Goal: Task Accomplishment & Management: Manage account settings

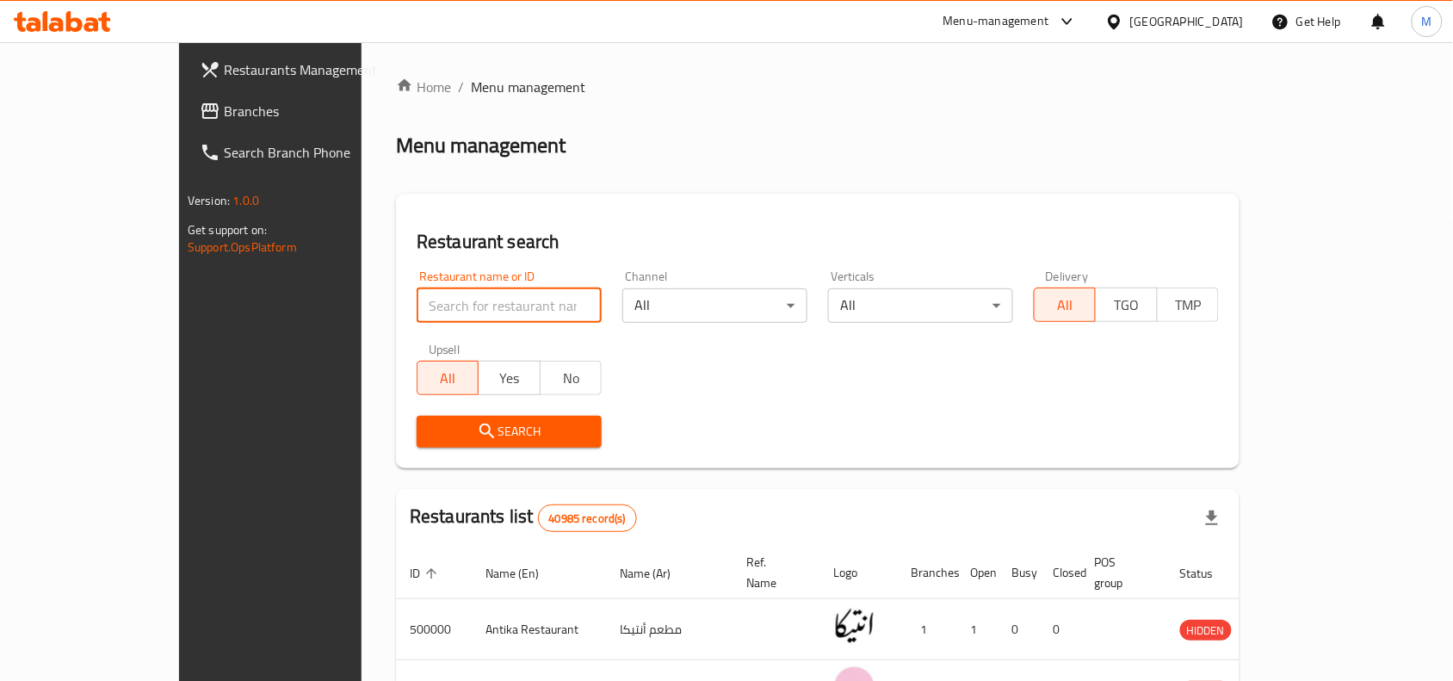
click at [417, 312] on input "search" at bounding box center [509, 305] width 185 height 34
paste input "[PERSON_NAME]"
type input "[PERSON_NAME]"
click button "Search" at bounding box center [509, 432] width 185 height 32
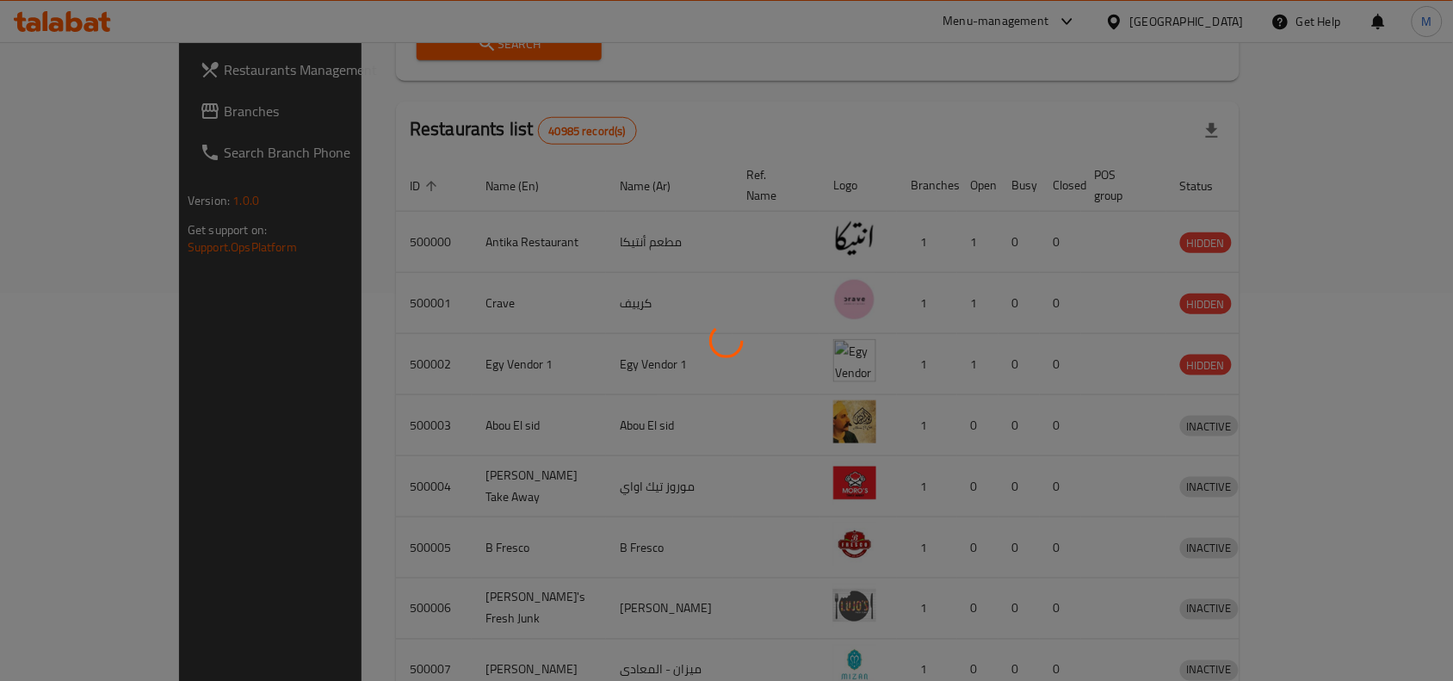
scroll to position [53, 0]
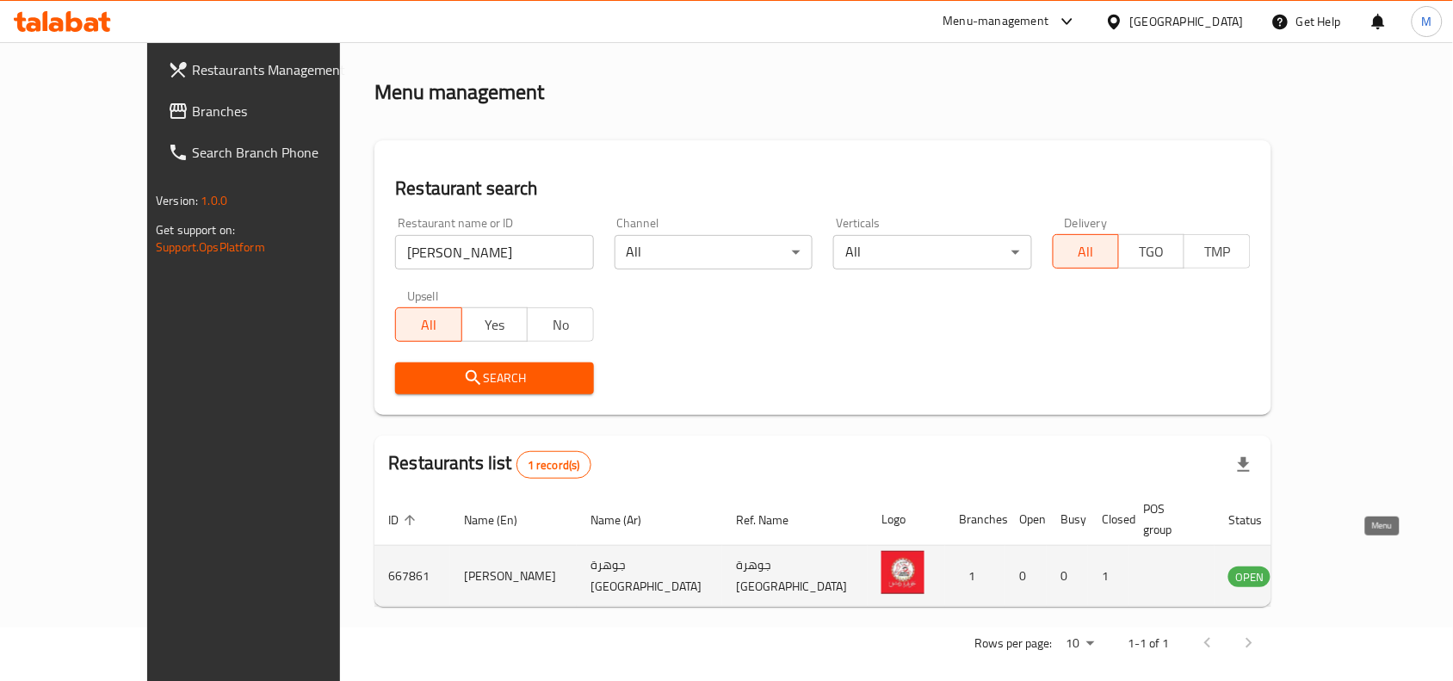
click at [1340, 566] on icon "enhanced table" at bounding box center [1329, 576] width 21 height 21
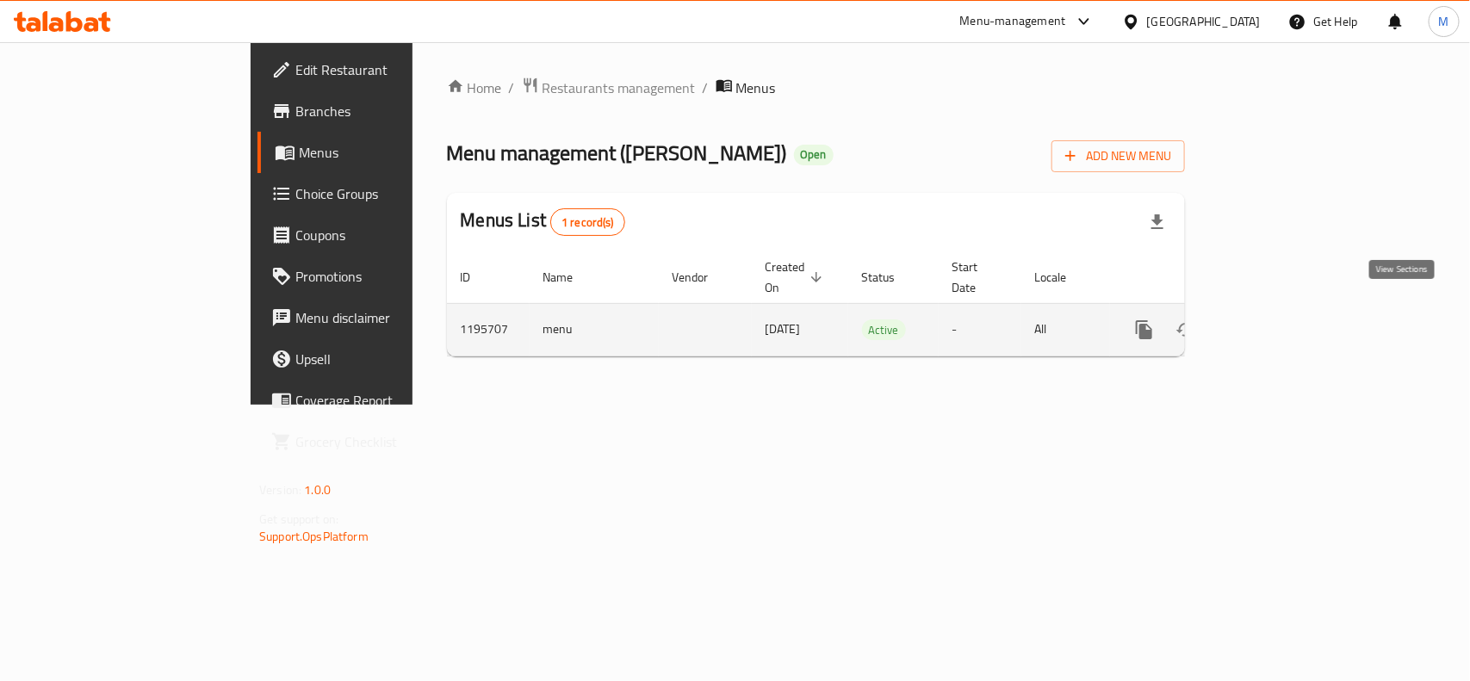
click at [1279, 319] on icon "enhanced table" at bounding box center [1268, 329] width 21 height 21
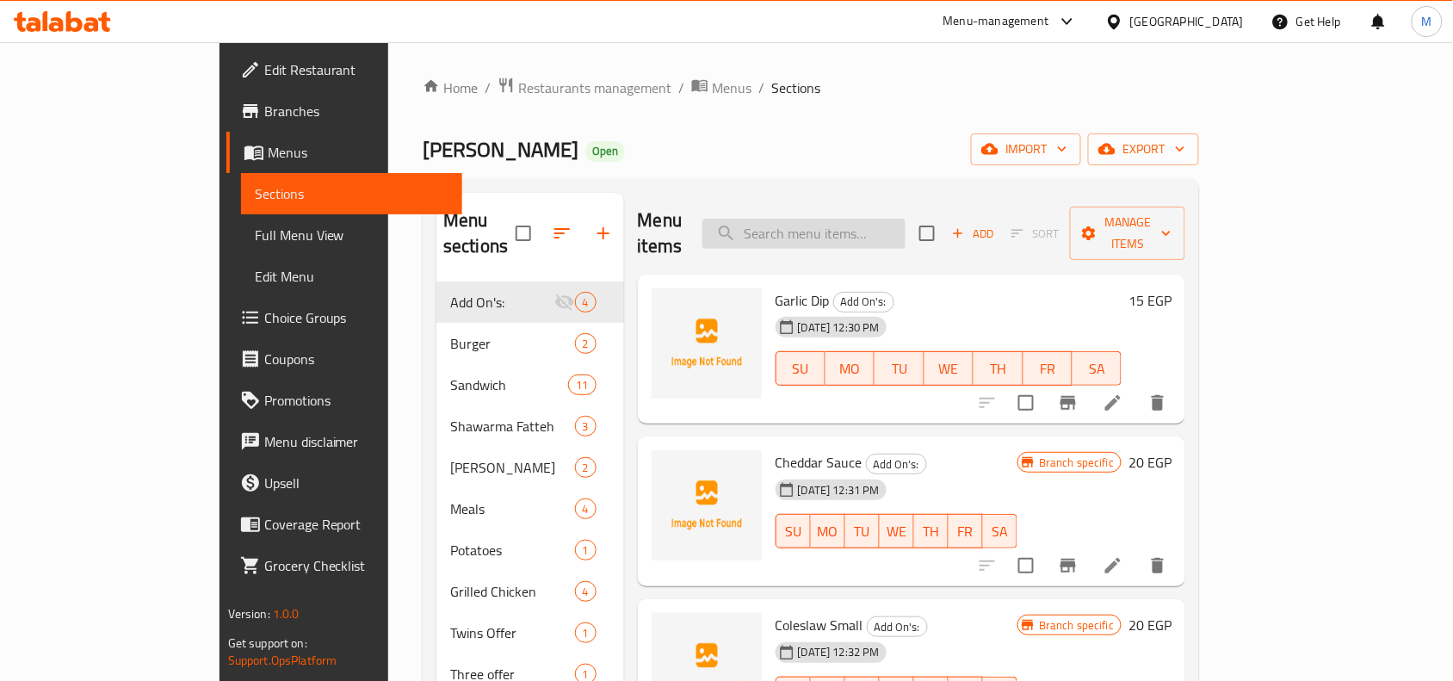
click at [906, 226] on input "search" at bounding box center [804, 234] width 203 height 30
paste input "2 shawarma sandwiches"
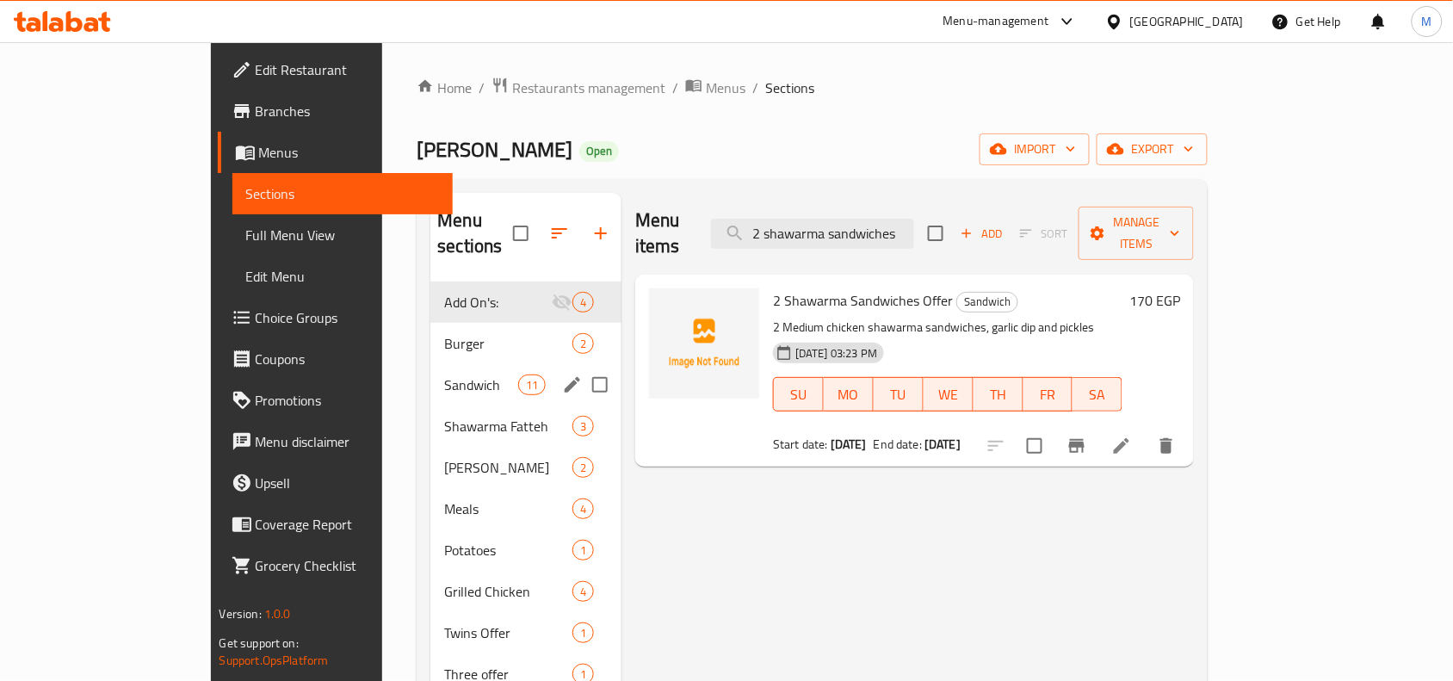
type input "2 shawarma sandwiches"
click at [444, 375] on span "Sandwich" at bounding box center [480, 385] width 73 height 21
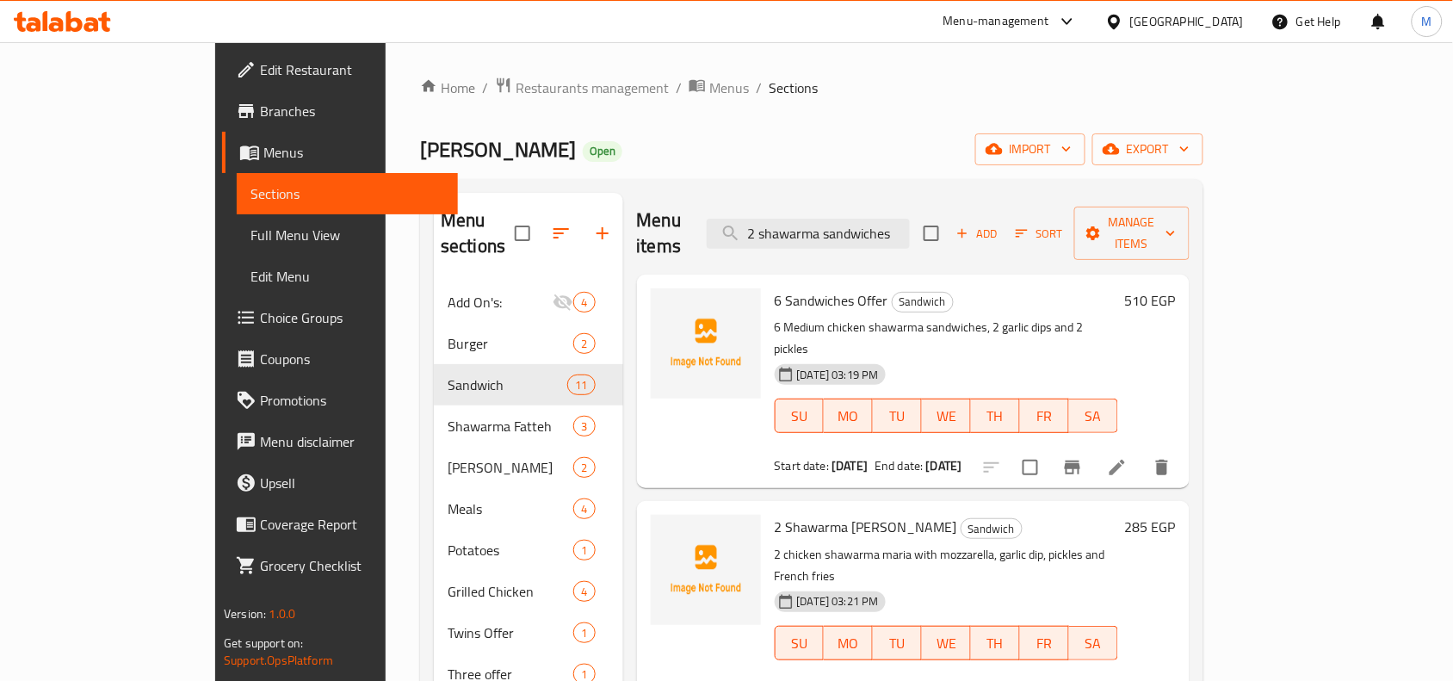
click at [1009, 226] on div "Menu items 2 shawarma sandwiches Add Sort Manage items" at bounding box center [913, 234] width 553 height 82
click at [910, 219] on input "2 shawarma sandwiches" at bounding box center [808, 234] width 203 height 30
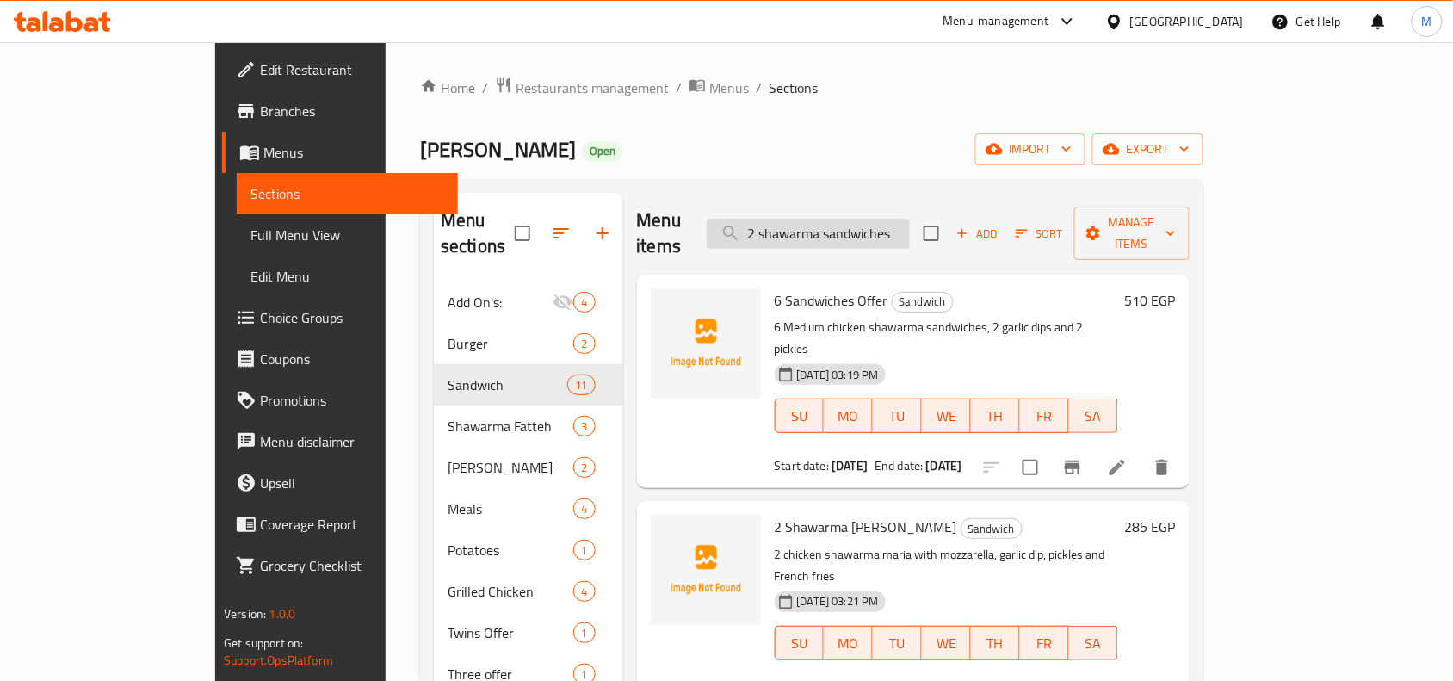
click at [910, 219] on input "2 shawarma sandwiches" at bounding box center [808, 234] width 203 height 30
click at [1060, 288] on h6 "6 Sandwiches Offer Sandwich" at bounding box center [947, 300] width 344 height 24
